Goal: Transaction & Acquisition: Obtain resource

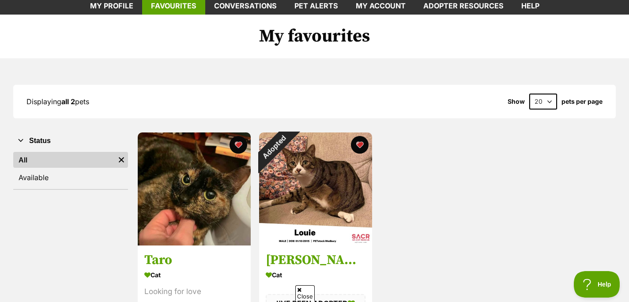
scroll to position [47, 0]
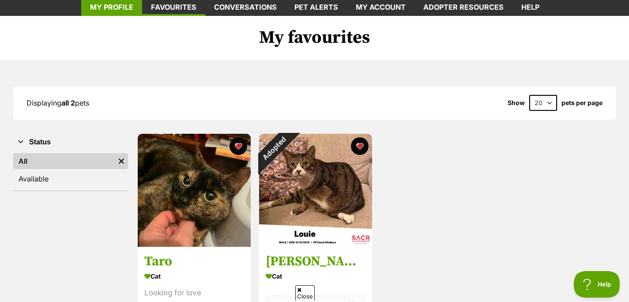
click at [127, 16] on link "My profile" at bounding box center [111, 7] width 61 height 17
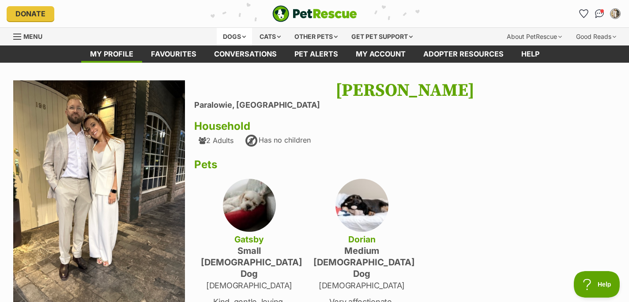
click at [217, 45] on div "Dogs" at bounding box center [234, 37] width 35 height 18
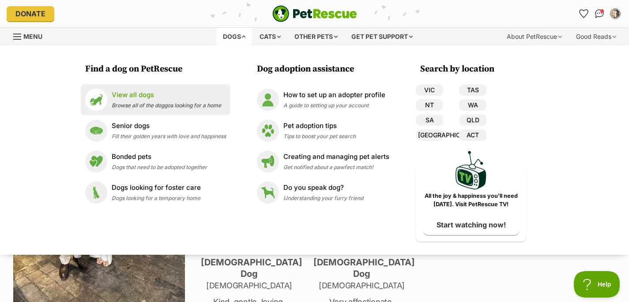
click at [136, 100] on p "View all dogs" at bounding box center [167, 95] width 110 height 10
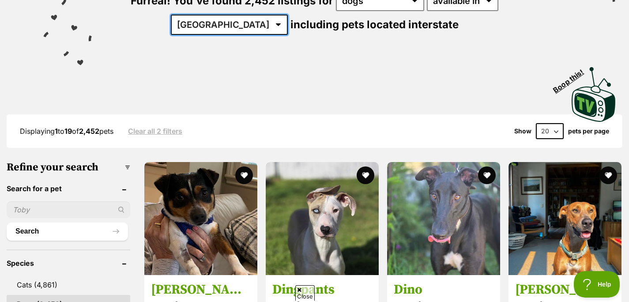
click at [261, 35] on select "Australia ACT NSW NT QLD SA TAS VIC WA" at bounding box center [229, 25] width 117 height 20
select select "SA"
click at [206, 35] on select "Australia ACT NSW NT QLD SA TAS VIC WA" at bounding box center [229, 25] width 117 height 20
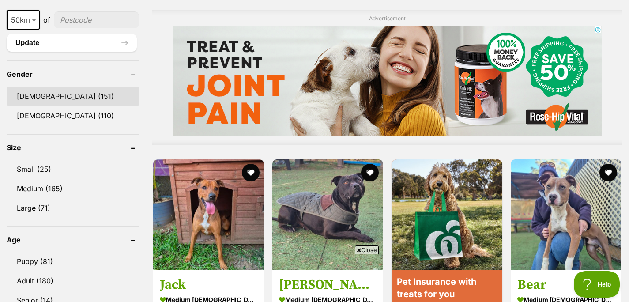
scroll to position [702, 0]
click at [48, 105] on link "[DEMOGRAPHIC_DATA] (151)" at bounding box center [73, 96] width 132 height 19
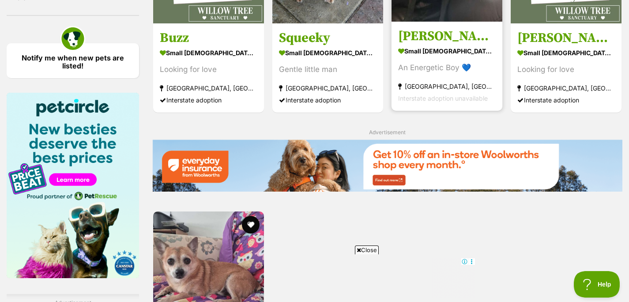
scroll to position [1251, 0]
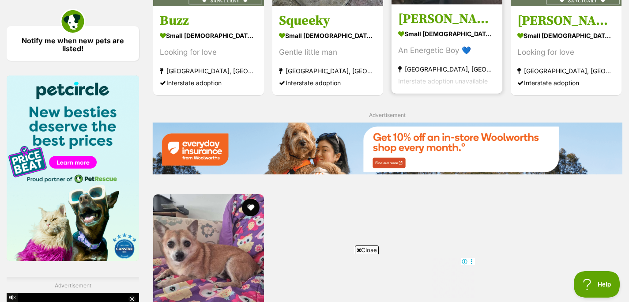
click at [431, 28] on h3 "Oliver" at bounding box center [447, 19] width 98 height 17
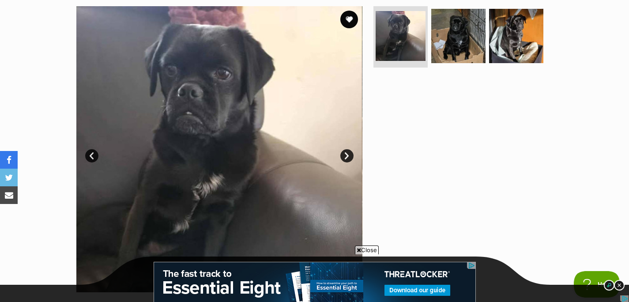
scroll to position [79, 0]
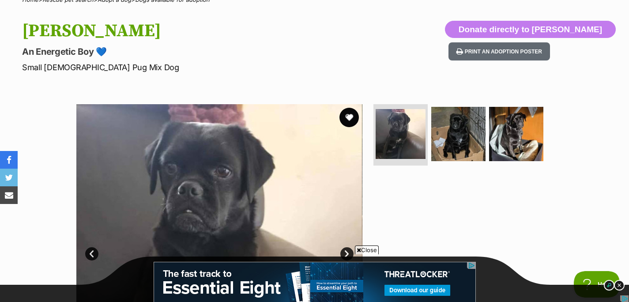
click at [350, 127] on button "favourite" at bounding box center [349, 117] width 19 height 19
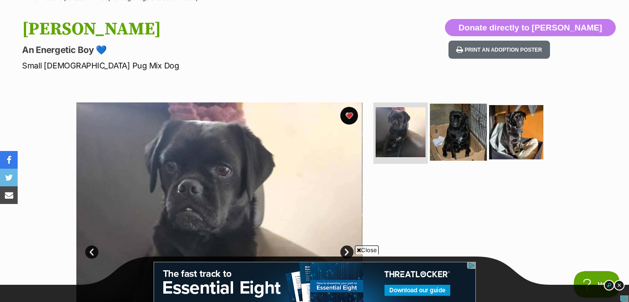
click at [469, 160] on img at bounding box center [458, 131] width 57 height 57
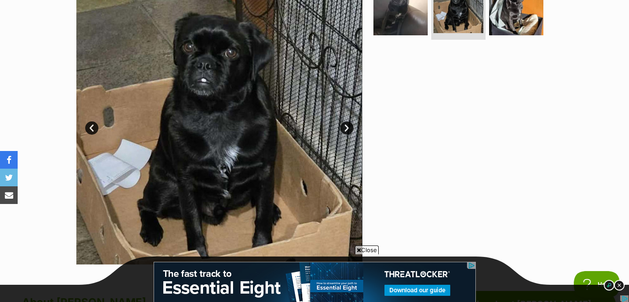
scroll to position [218, 0]
